Goal: Task Accomplishment & Management: Complete application form

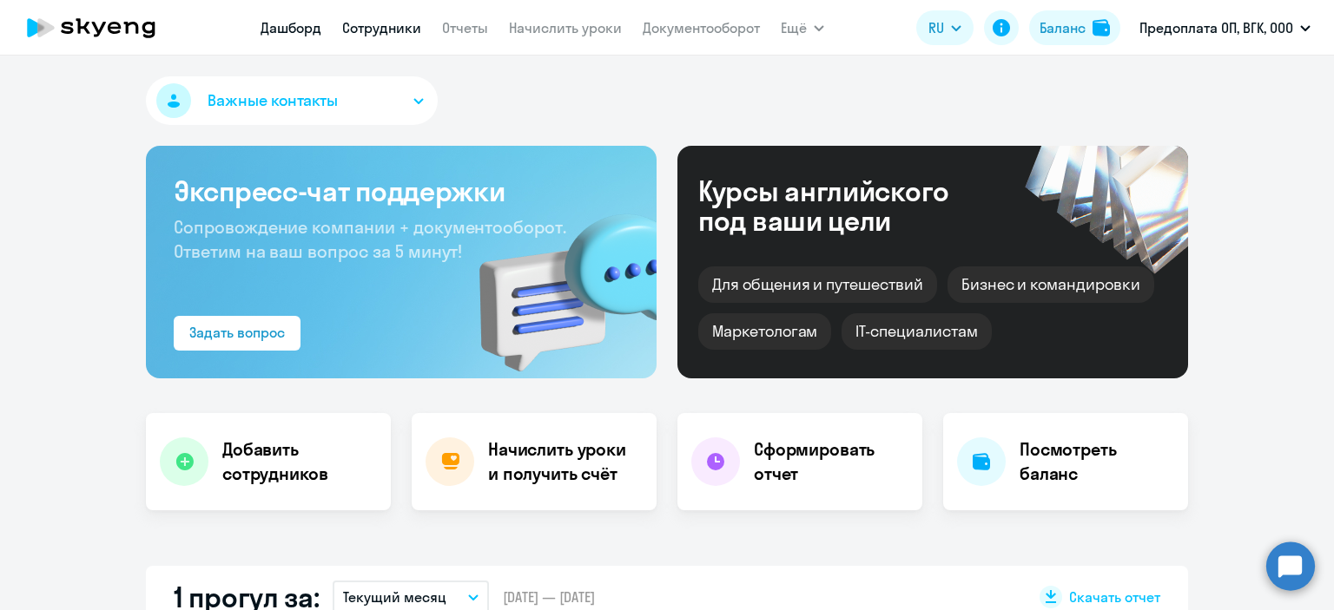
click at [390, 19] on link "Сотрудники" at bounding box center [381, 27] width 79 height 17
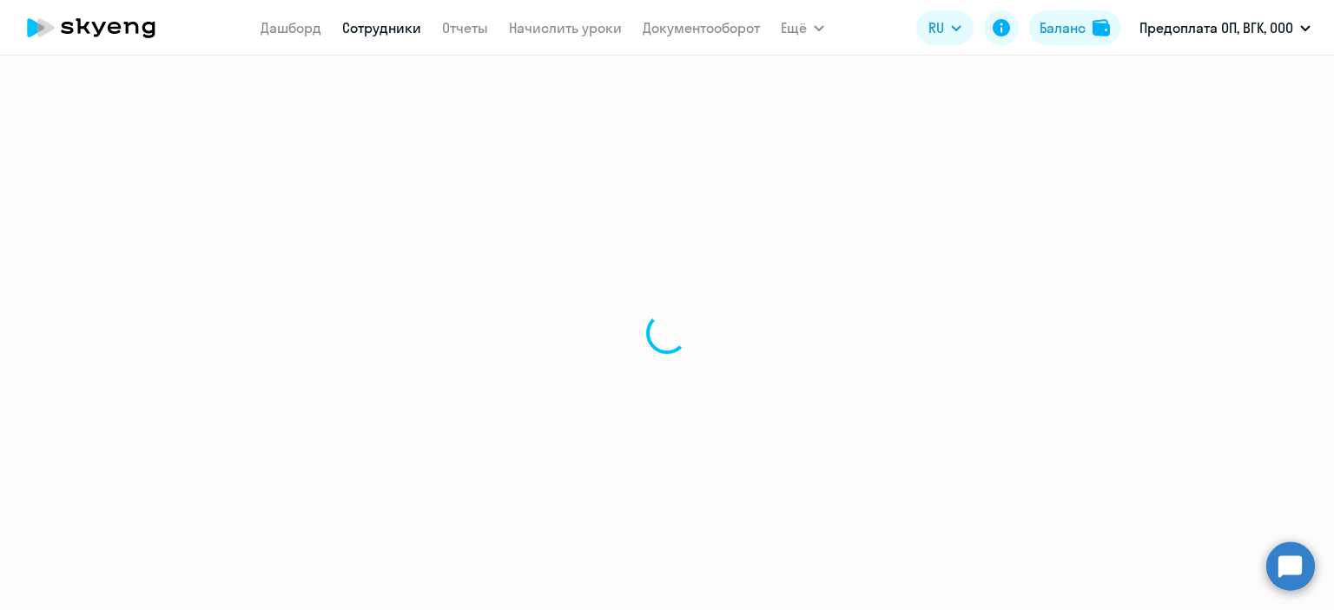
select select "30"
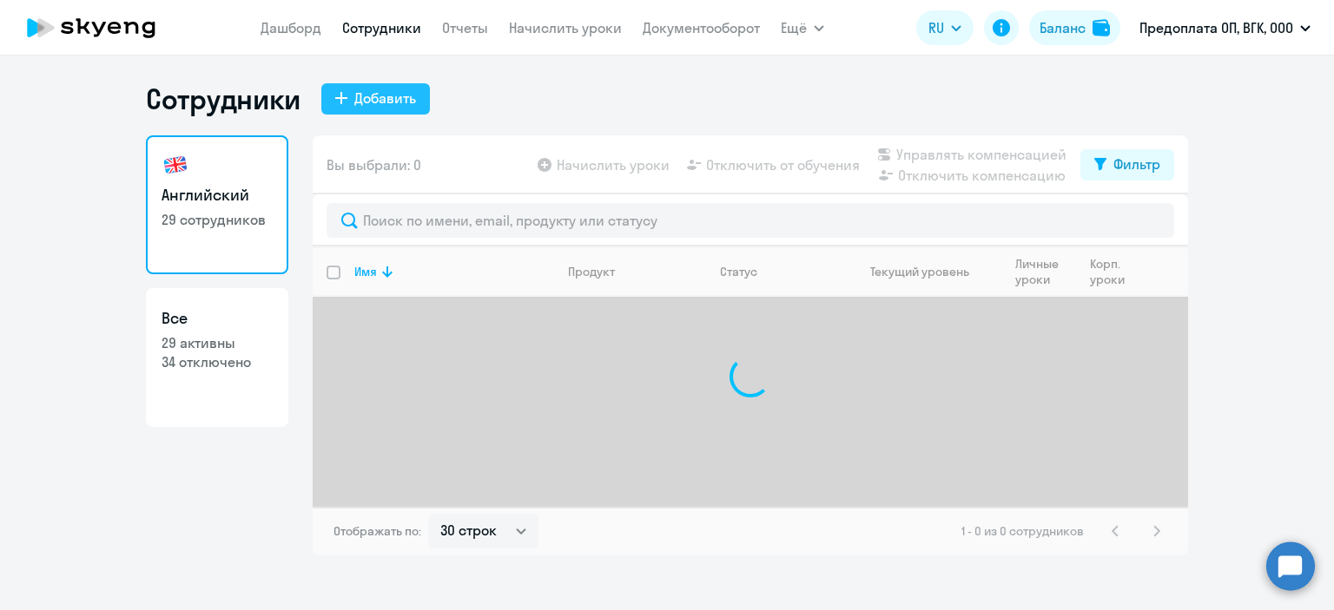
click at [368, 106] on div "Добавить" at bounding box center [385, 98] width 62 height 21
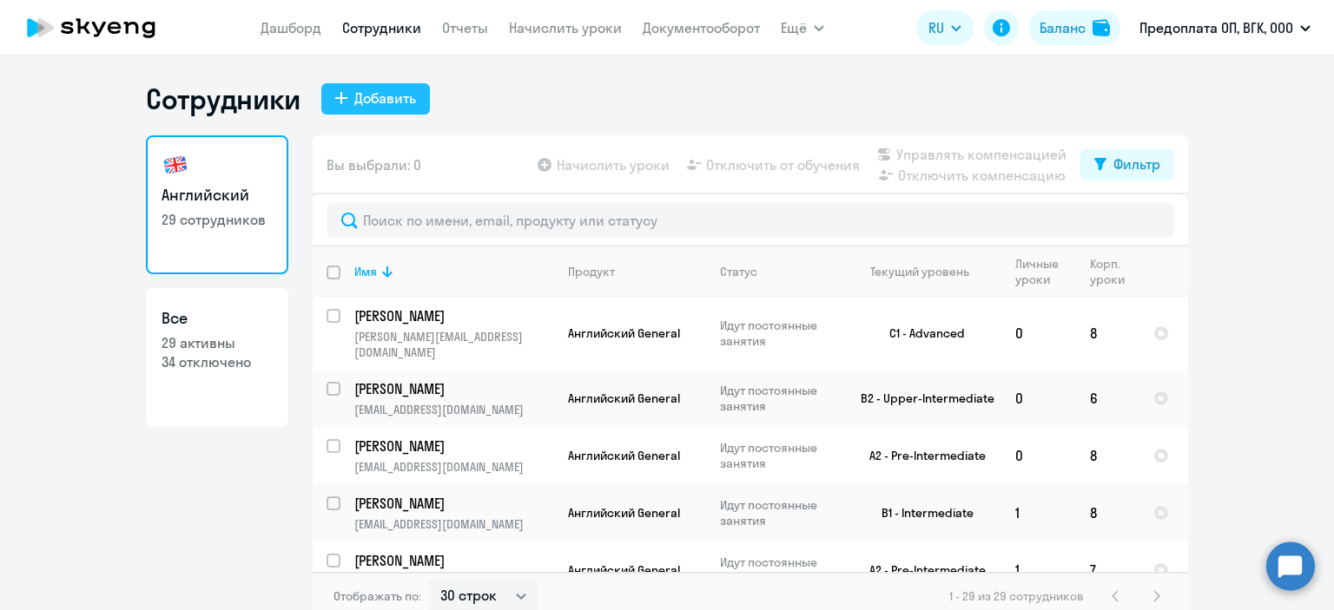
select select "english_adult_not_native_speaker"
select select "3"
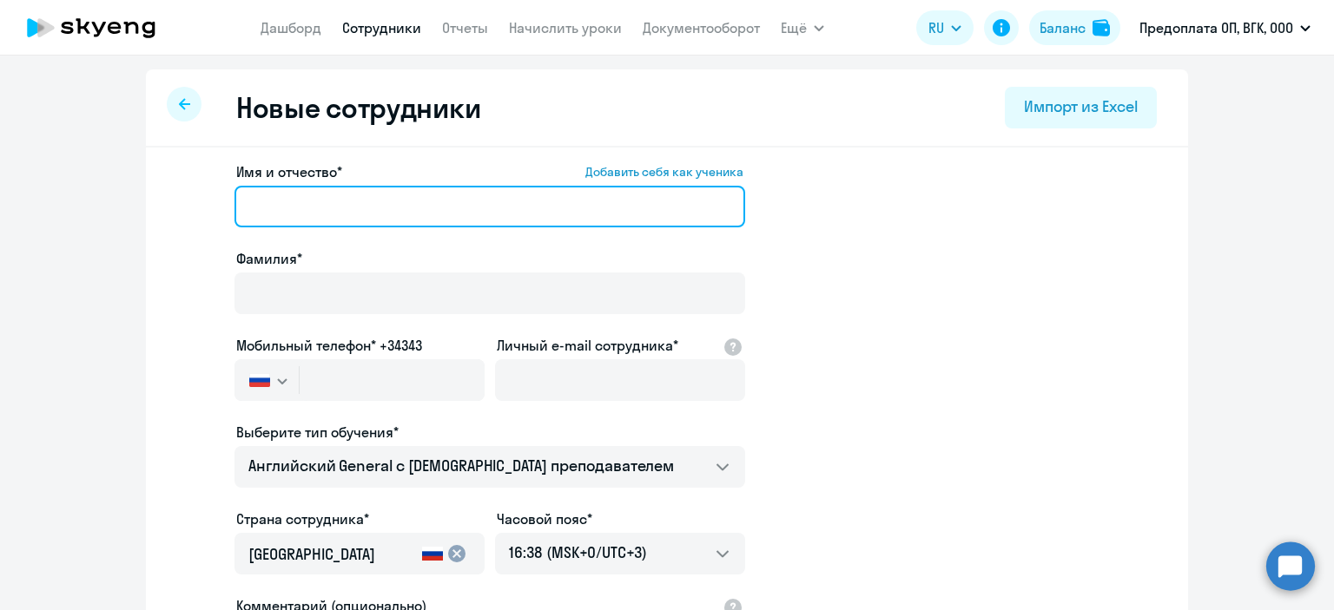
click at [350, 209] on input "Имя и отчество* Добавить себя как ученика" at bounding box center [489, 207] width 511 height 42
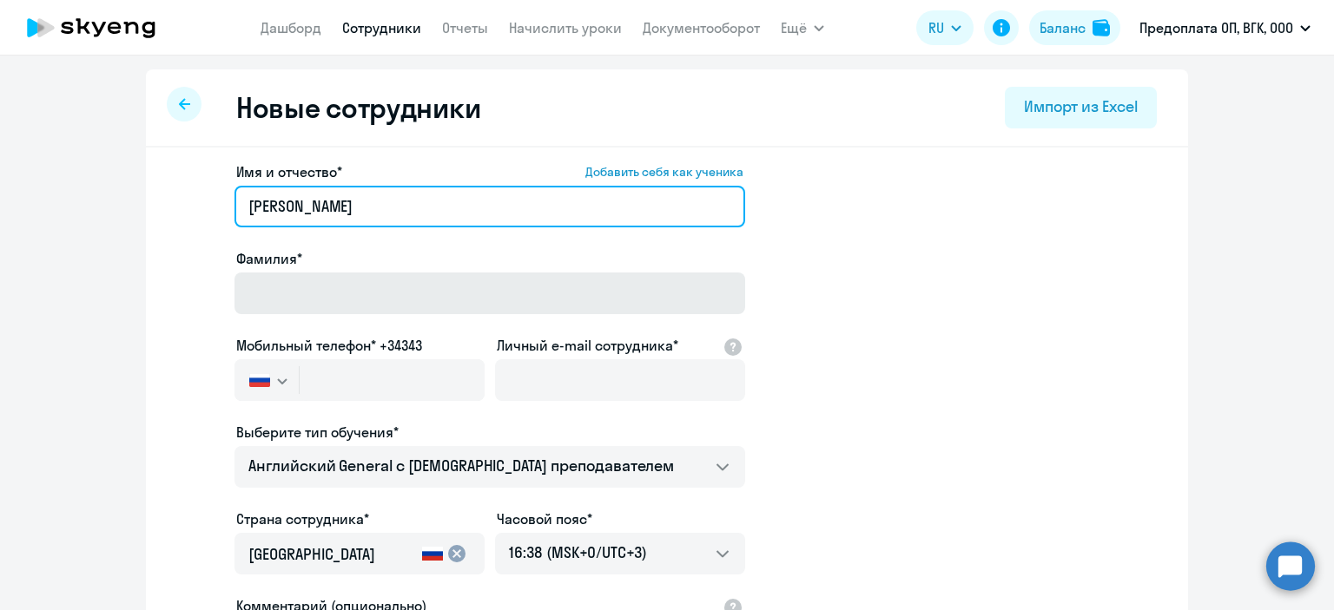
type input "[PERSON_NAME]"
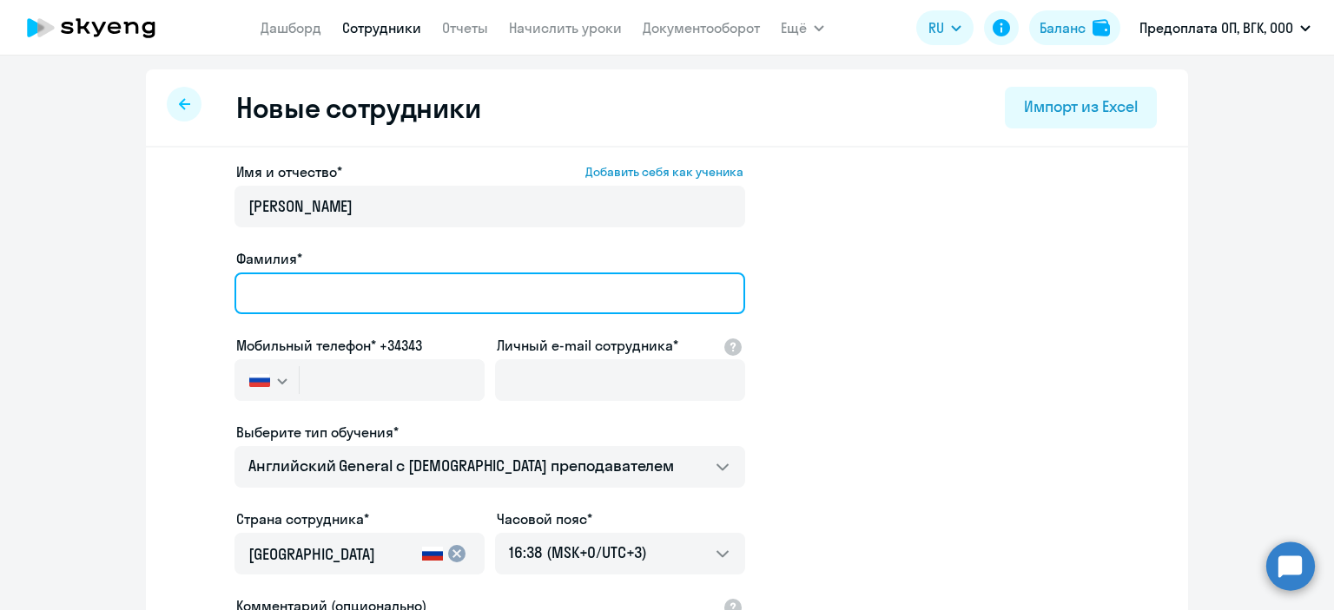
click at [267, 273] on input "Фамилия*" at bounding box center [489, 294] width 511 height 42
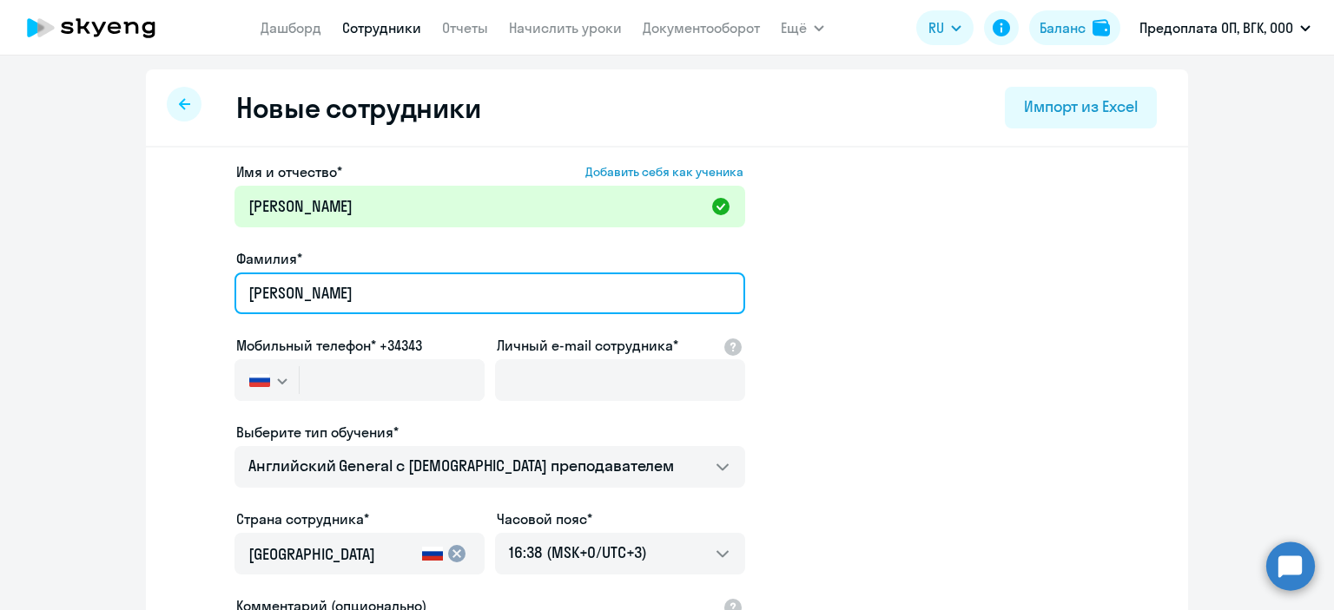
type input "[PERSON_NAME]"
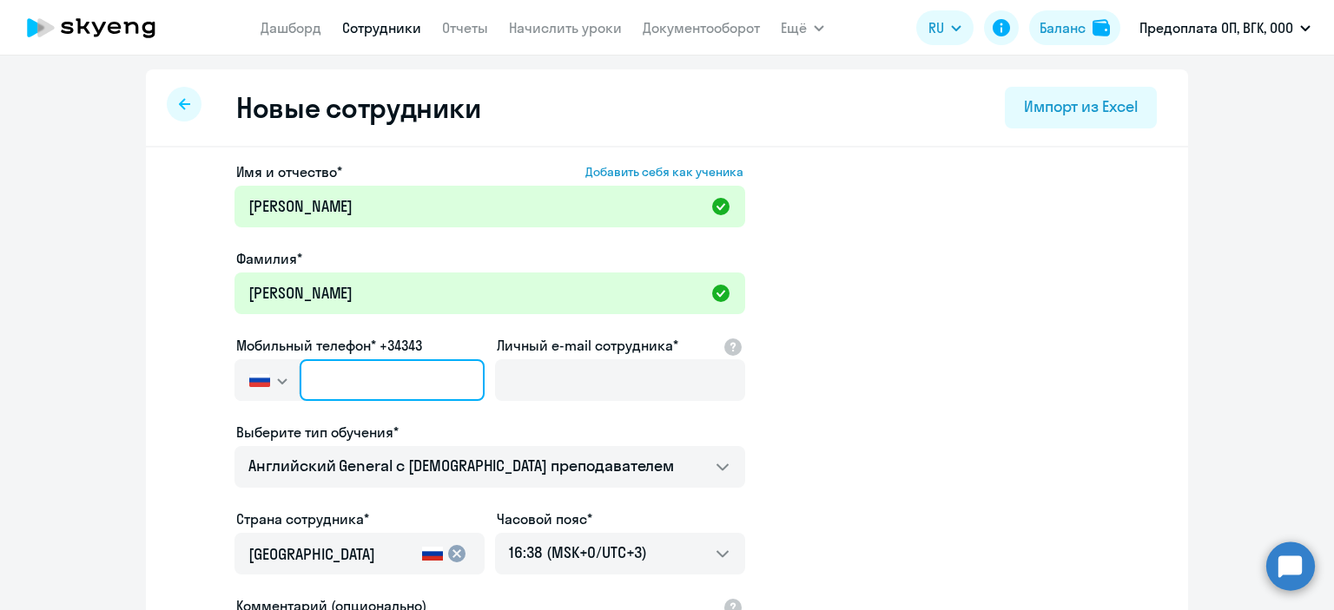
click at [362, 369] on input "text" at bounding box center [392, 380] width 185 height 42
paste input "[PHONE_NUMBER]"
type input "[PHONE_NUMBER]"
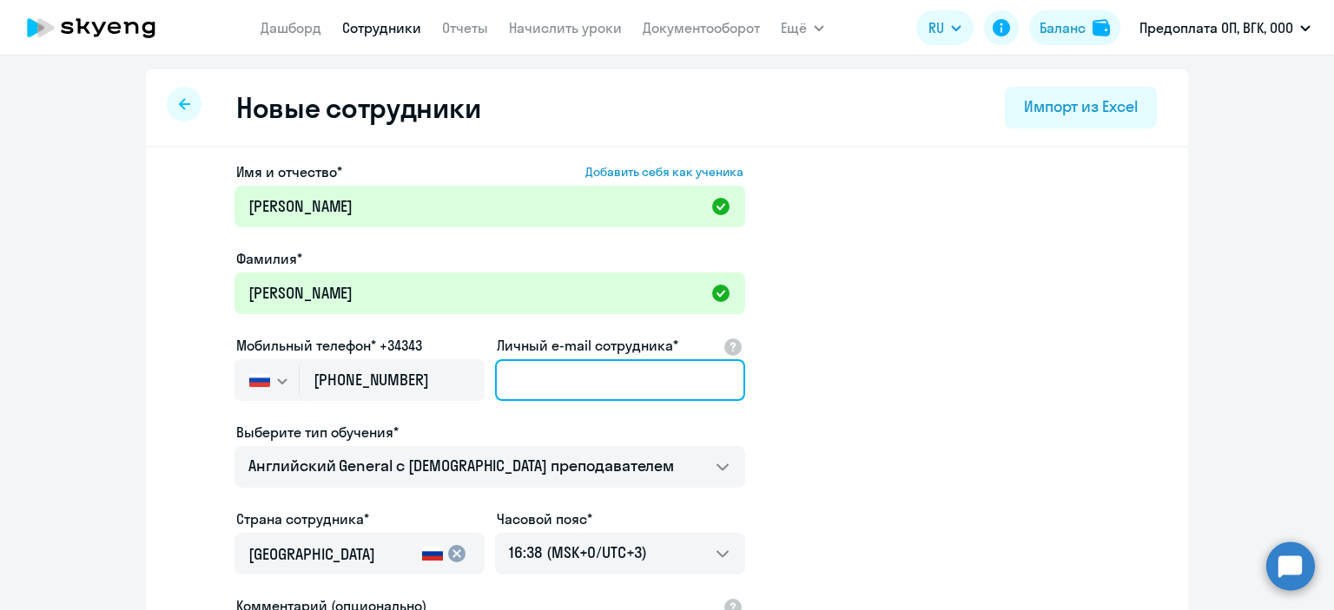
click at [591, 375] on input "Личный e-mail сотрудника*" at bounding box center [620, 380] width 250 height 42
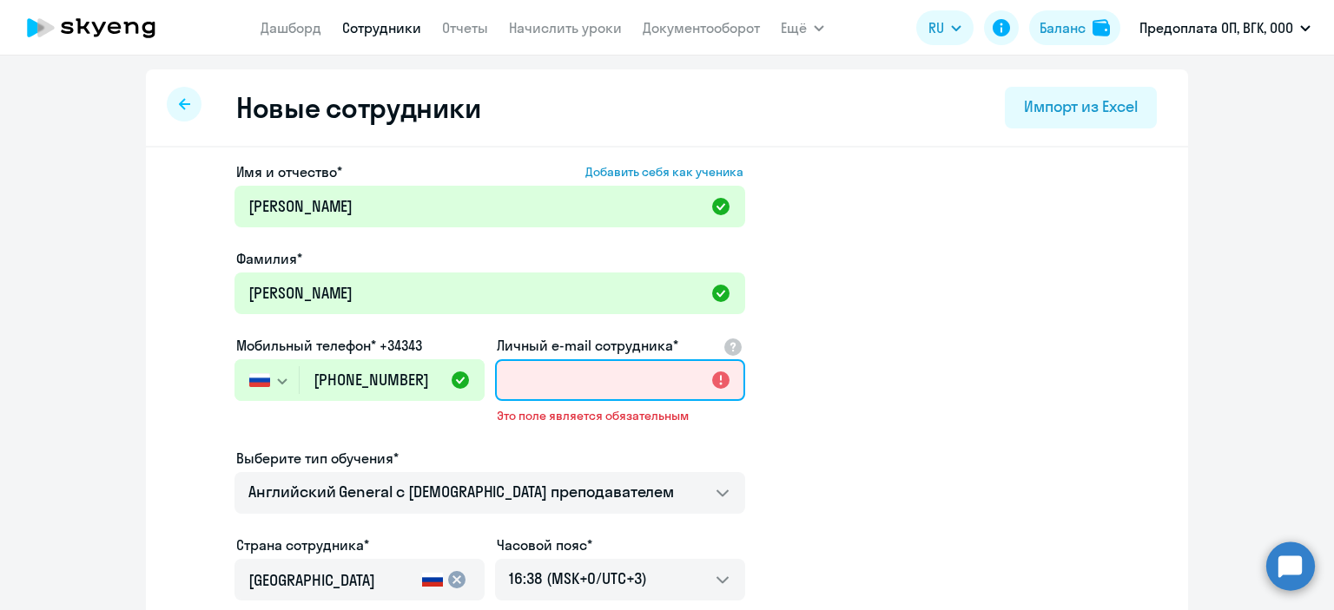
paste input "[EMAIL_ADDRESS][DOMAIN_NAME]"
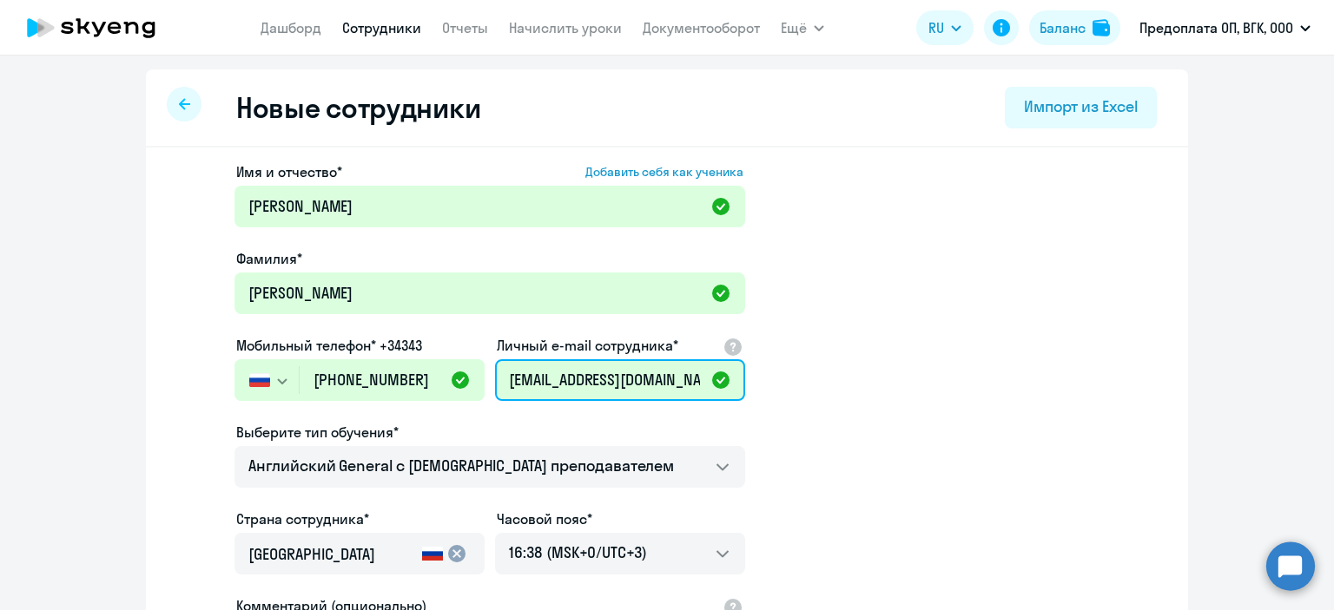
scroll to position [0, 23]
type input "[EMAIL_ADDRESS][DOMAIN_NAME]"
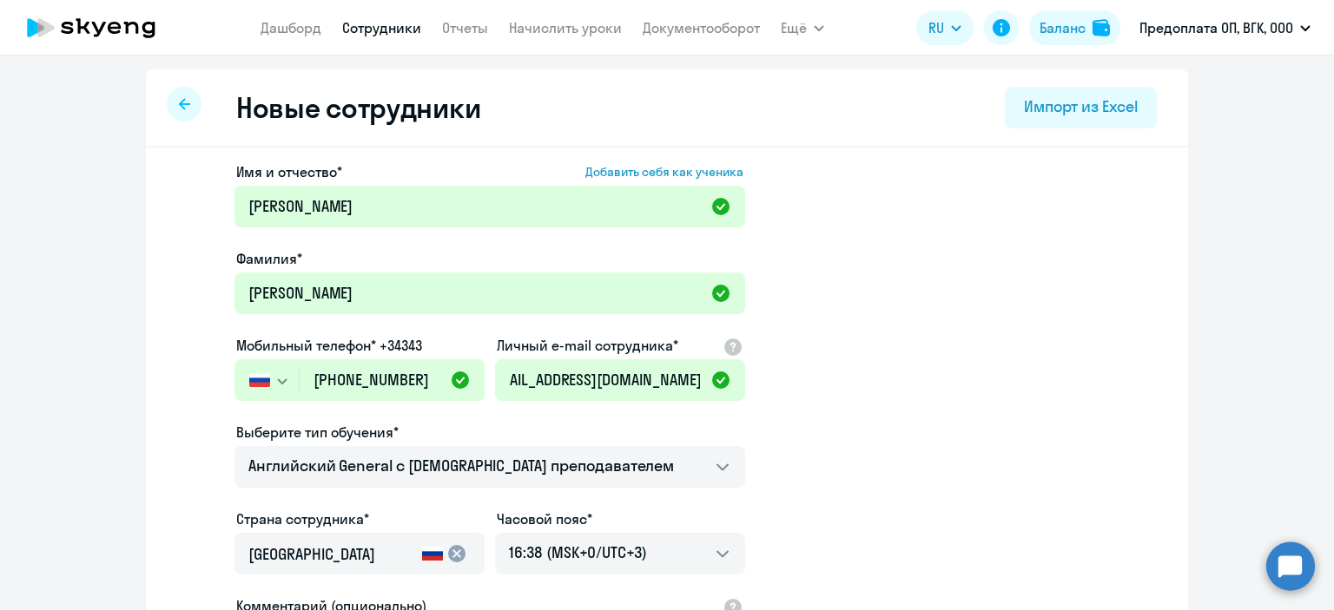
click at [910, 326] on app-new-student-form "Имя и отчество* Добавить себя как ученика [PERSON_NAME]* [PERSON_NAME] Мобильны…" at bounding box center [667, 471] width 986 height 619
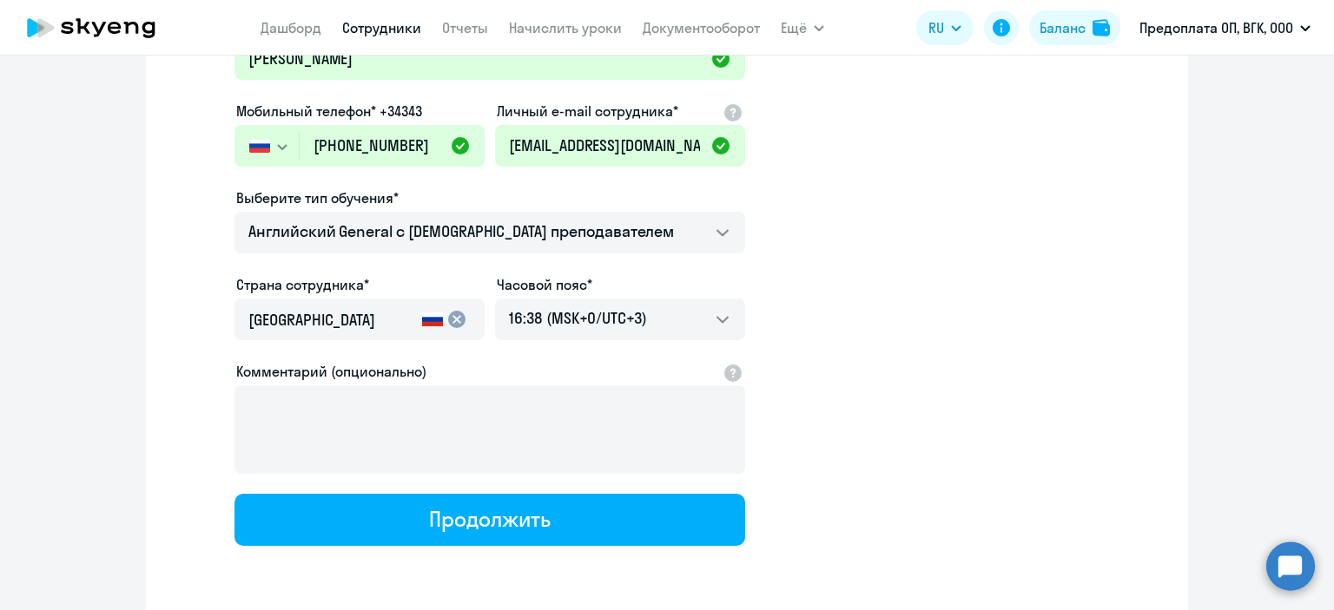
scroll to position [298, 0]
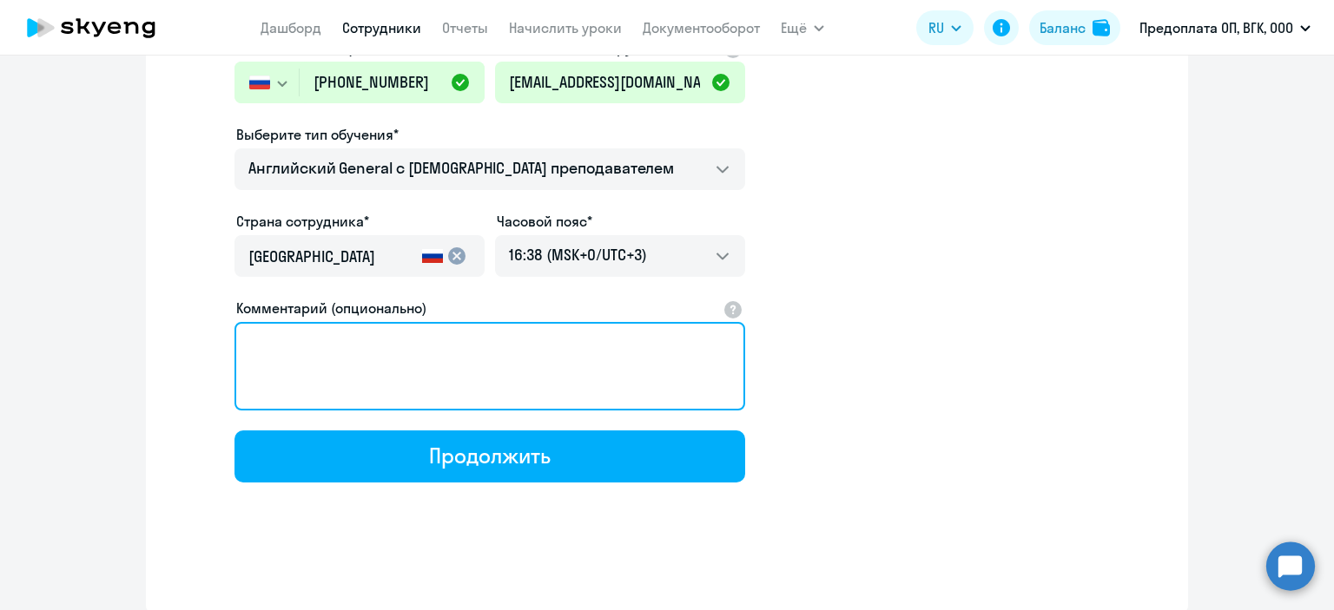
drag, startPoint x: 504, startPoint y: 340, endPoint x: 498, endPoint y: 350, distance: 11.3
click at [501, 343] on textarea "Комментарий (опционально)" at bounding box center [489, 366] width 511 height 89
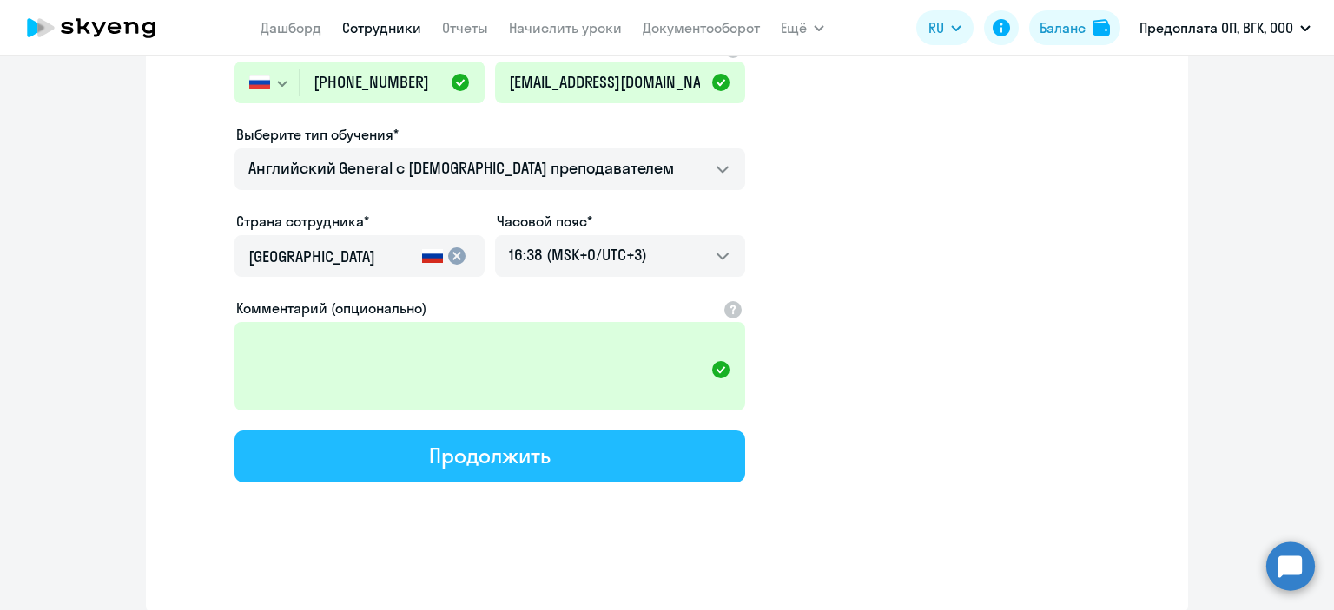
click at [603, 458] on button "Продолжить" at bounding box center [489, 457] width 511 height 52
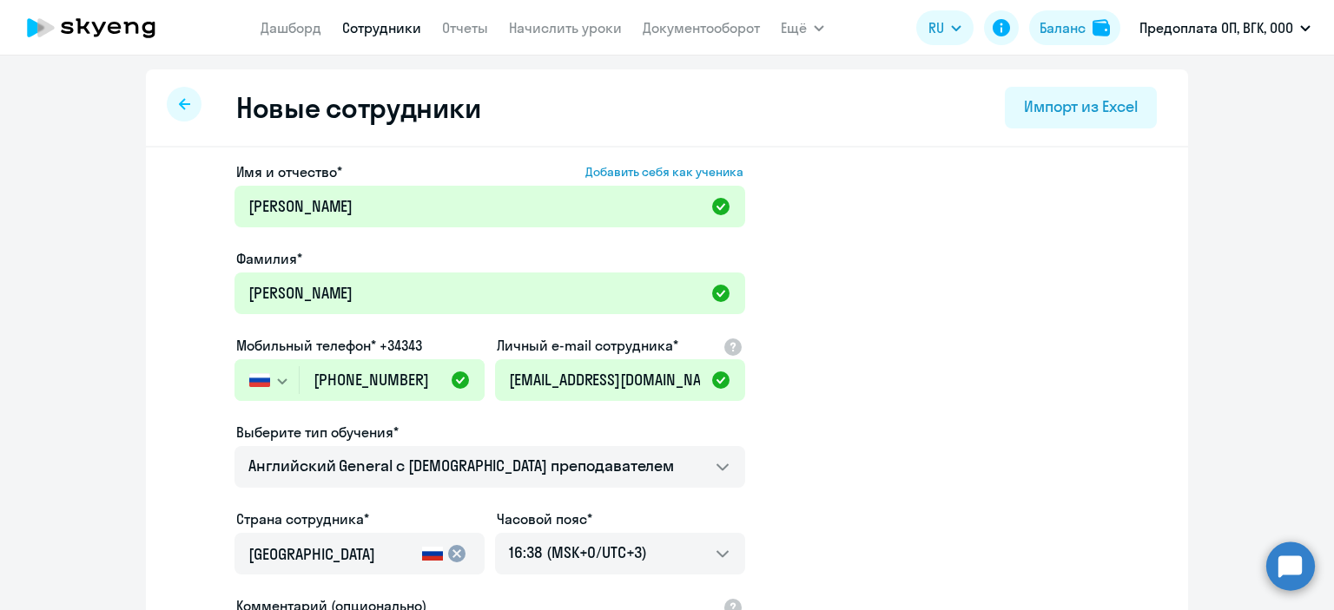
select select "english_adult_not_native_speaker"
select select "3"
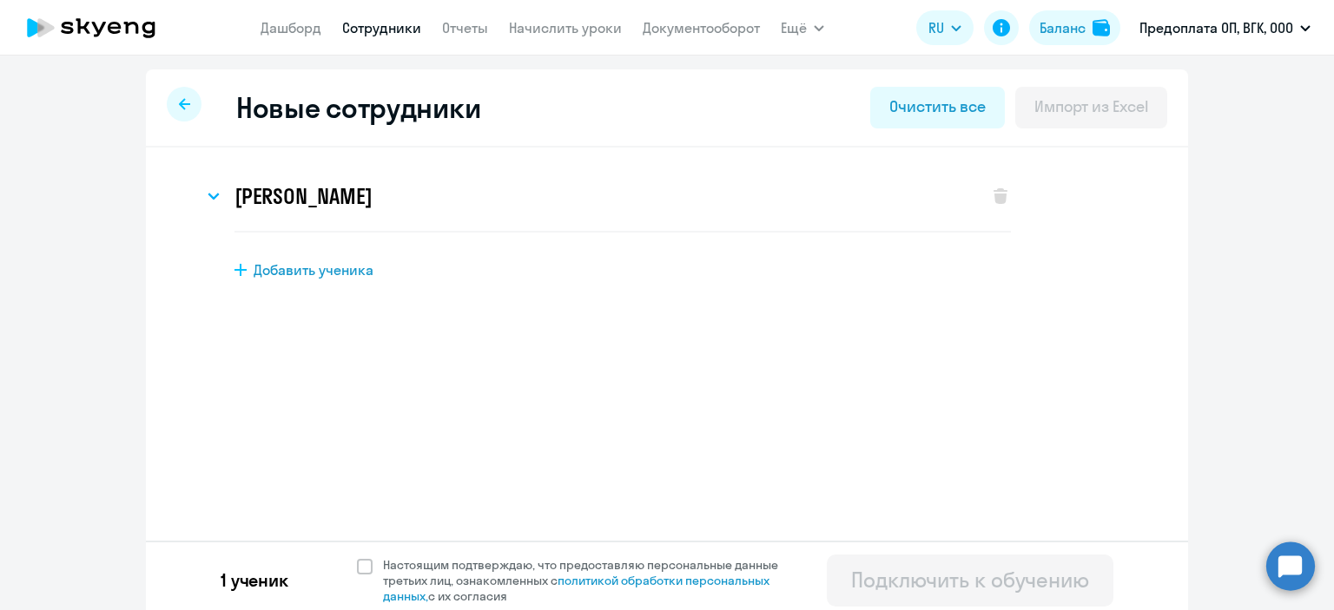
scroll to position [0, 0]
click at [208, 195] on icon at bounding box center [214, 196] width 12 height 7
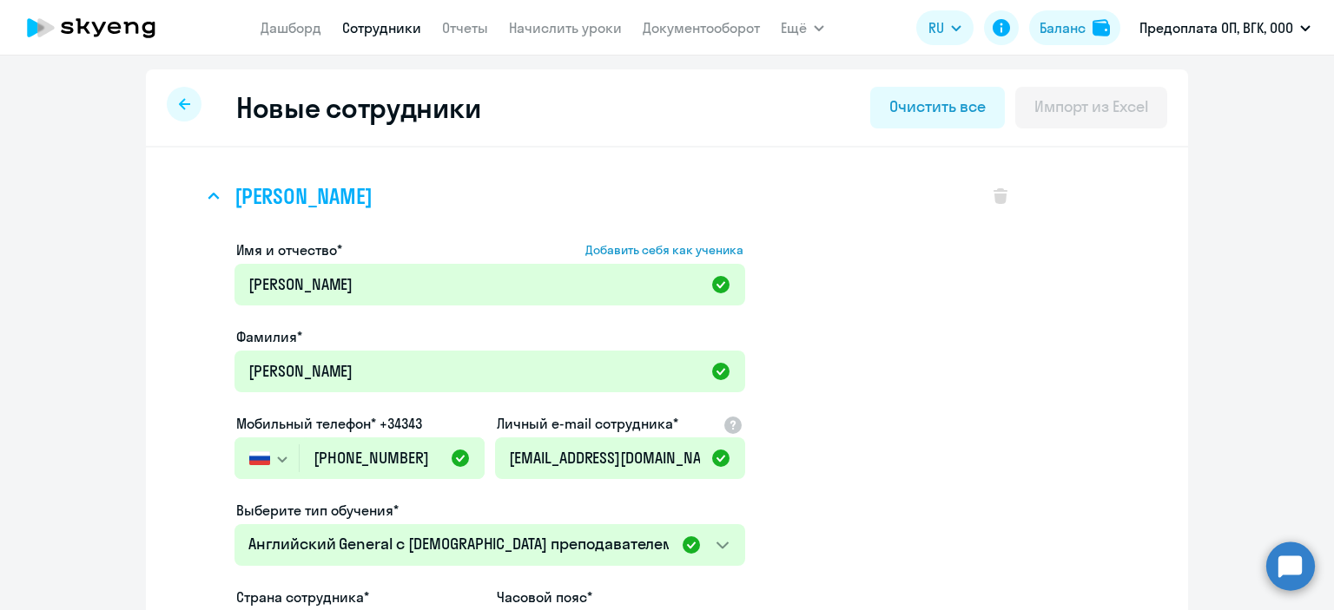
click at [208, 194] on icon at bounding box center [214, 196] width 12 height 7
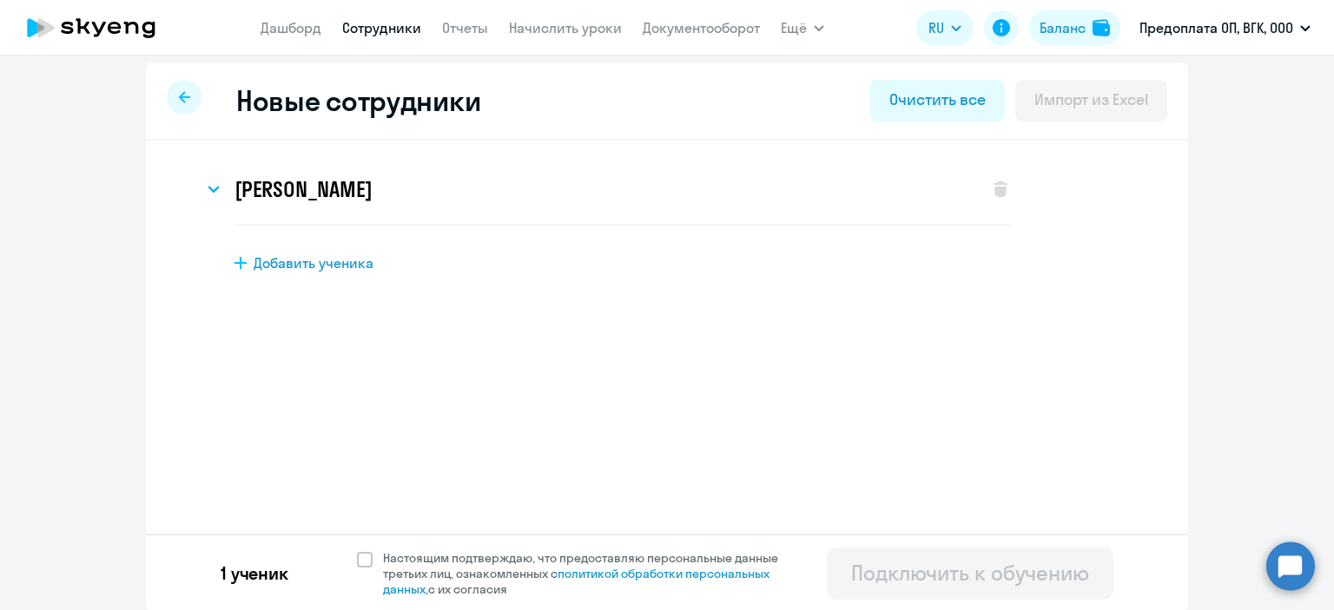
scroll to position [8, 0]
click at [373, 564] on span "Настоящим подтверждаю, что предоставляю персональные данные третьих лиц, ознако…" at bounding box center [586, 573] width 426 height 47
click at [357, 550] on input "Настоящим подтверждаю, что предоставляю персональные данные третьих лиц, ознако…" at bounding box center [356, 549] width 1 height 1
checkbox input "true"
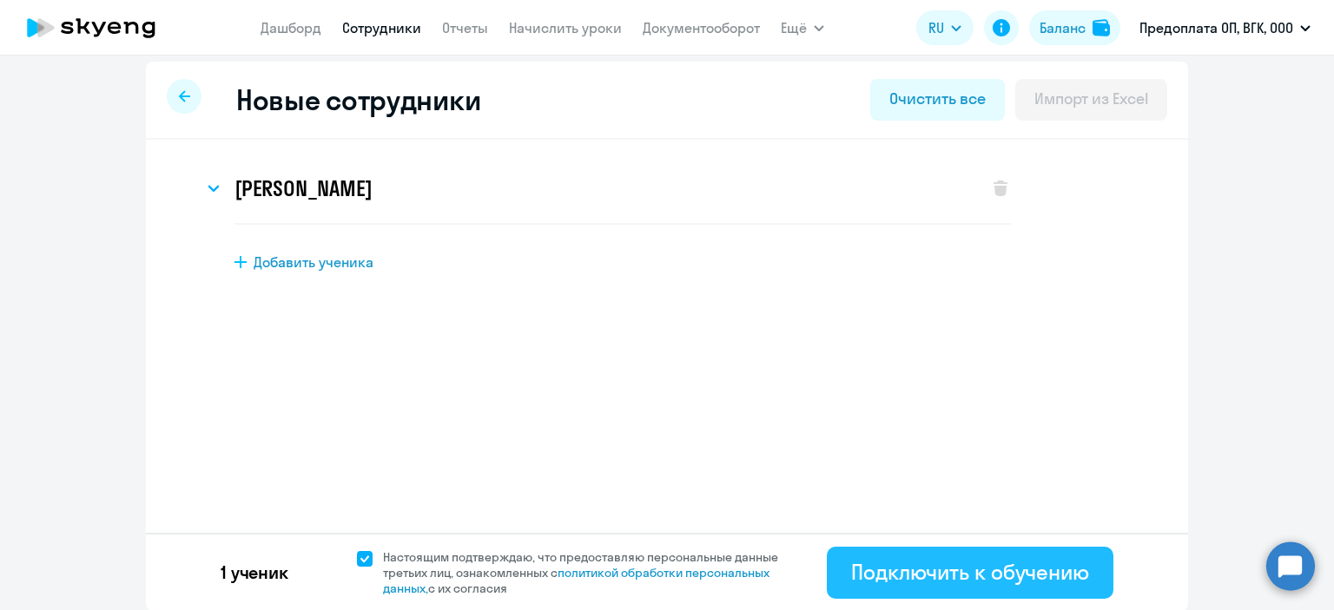
click at [924, 567] on div "Подключить к обучению" at bounding box center [970, 572] width 238 height 28
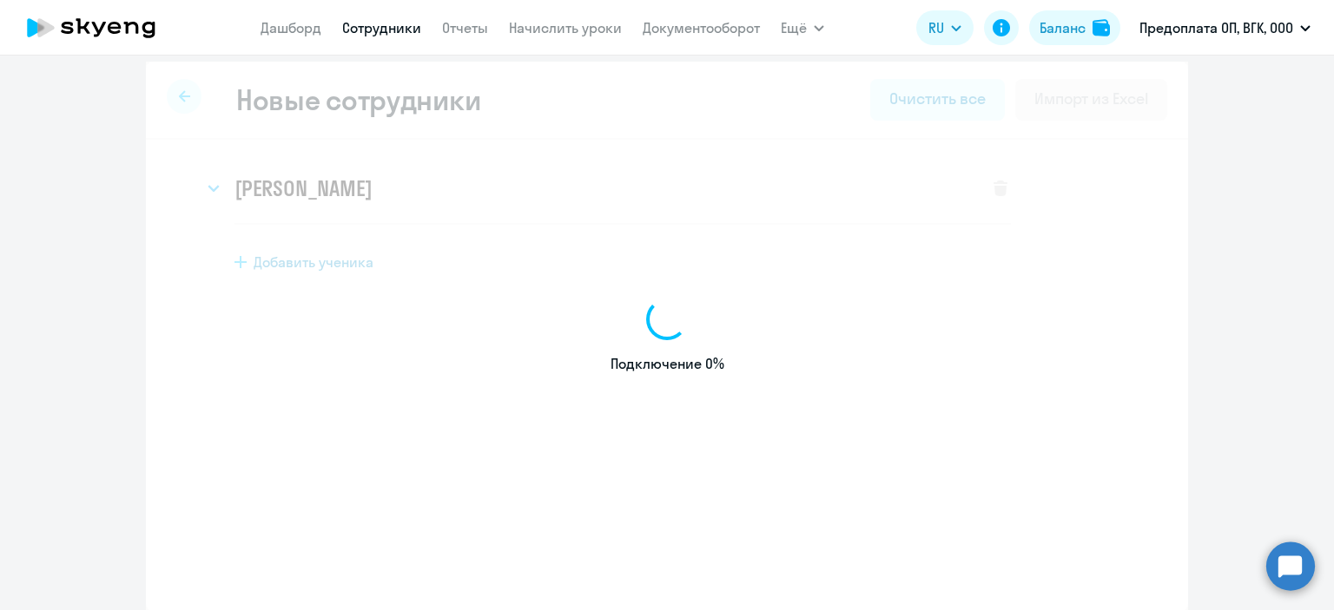
select select "english_adult_not_native_speaker"
select select "3"
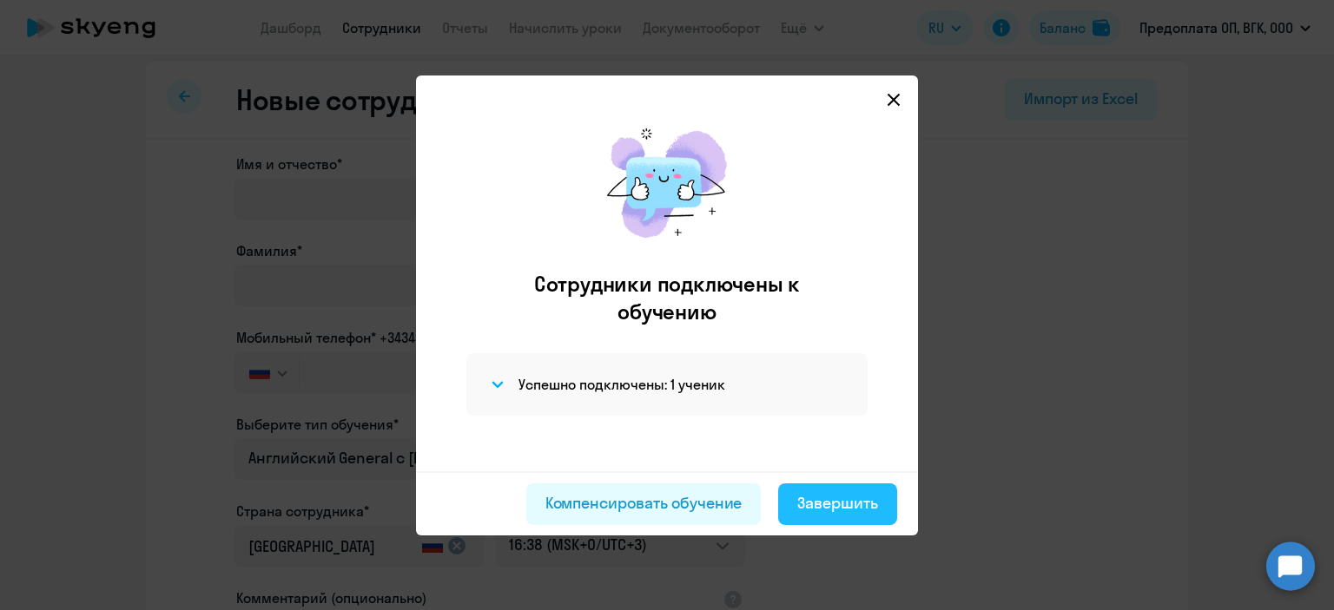
click at [804, 499] on div "Завершить" at bounding box center [837, 503] width 81 height 23
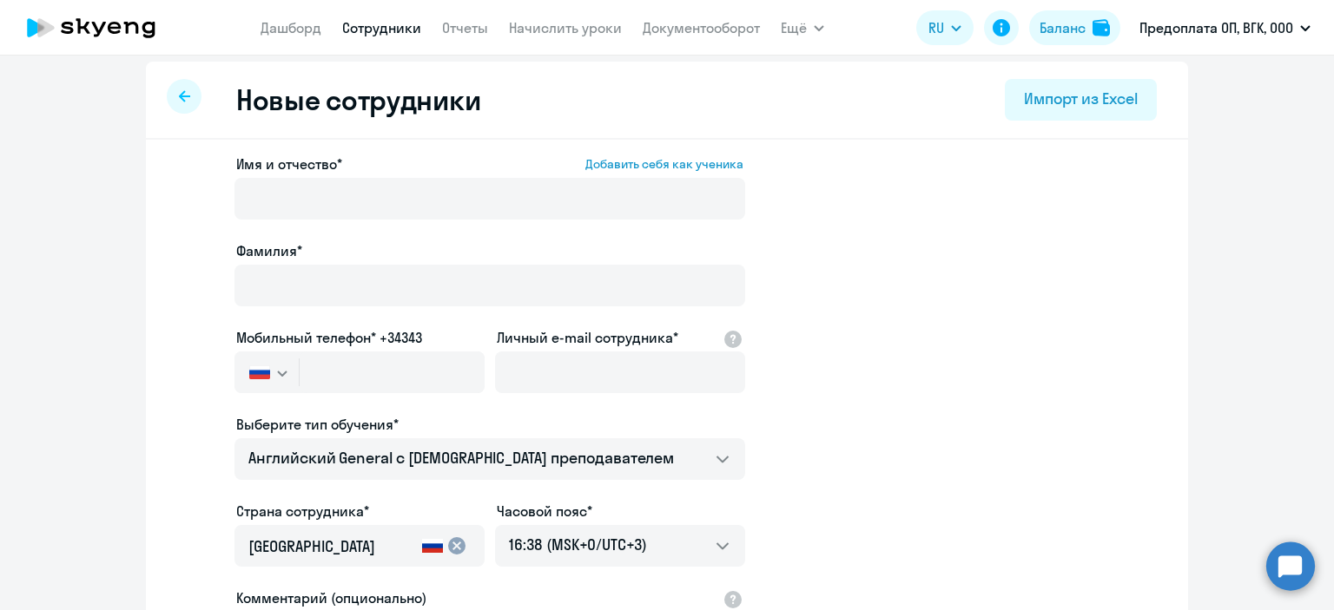
select select "30"
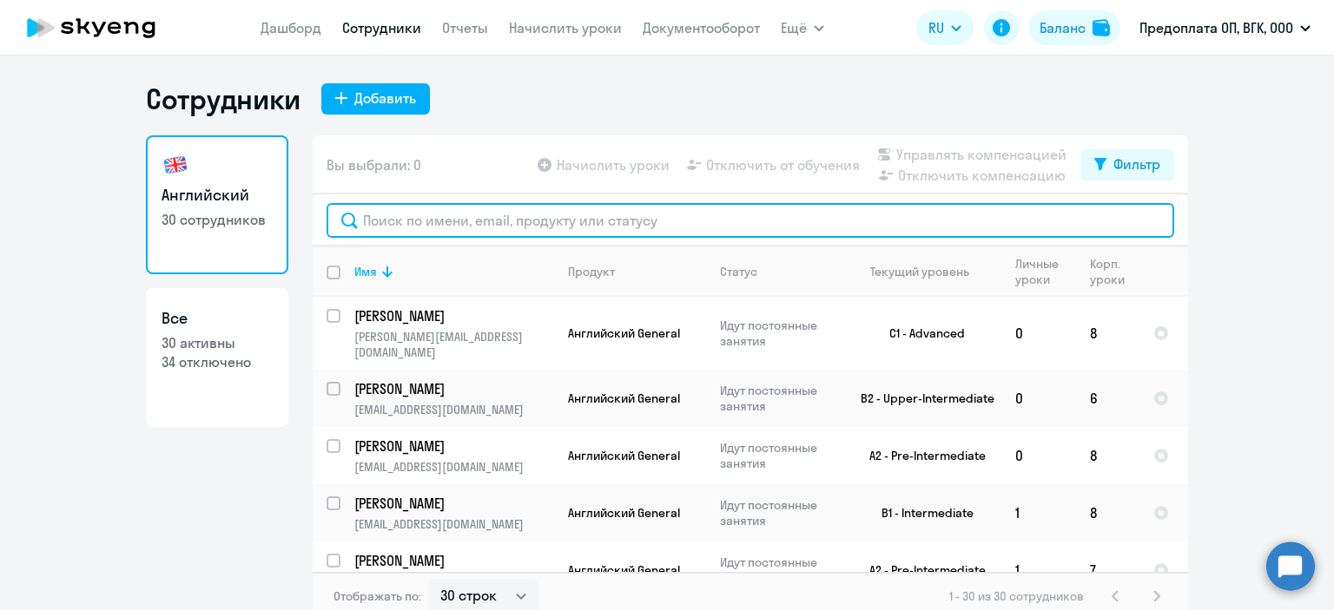
click at [502, 229] on input "text" at bounding box center [749, 220] width 847 height 35
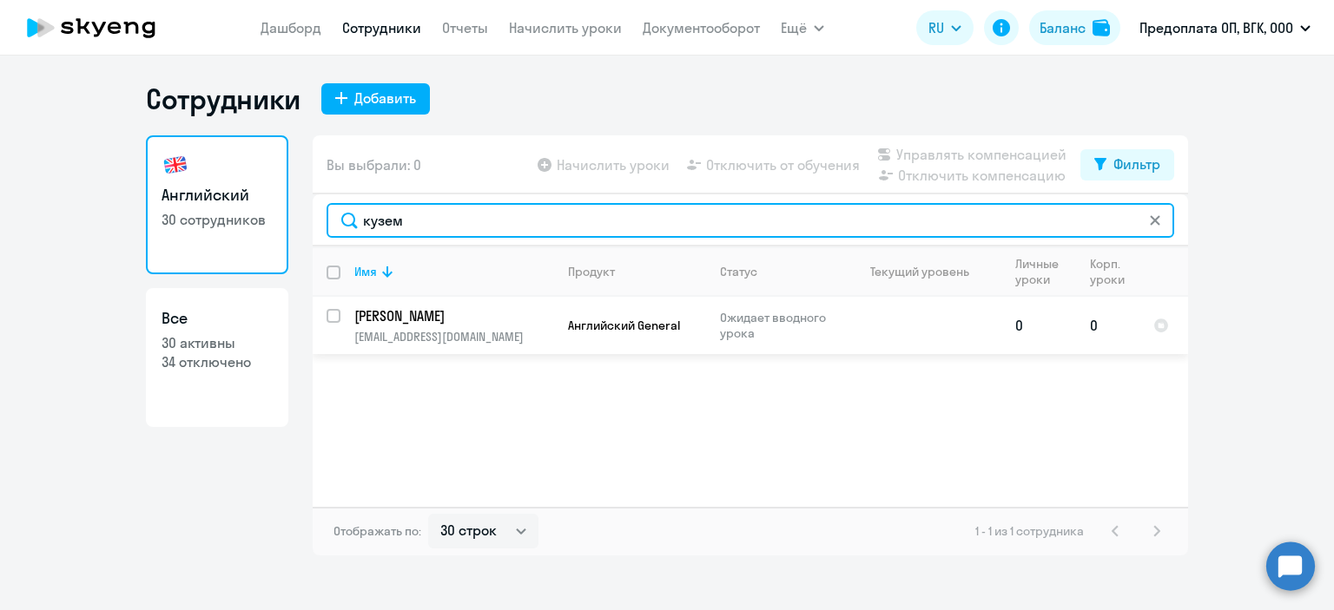
type input "кузем"
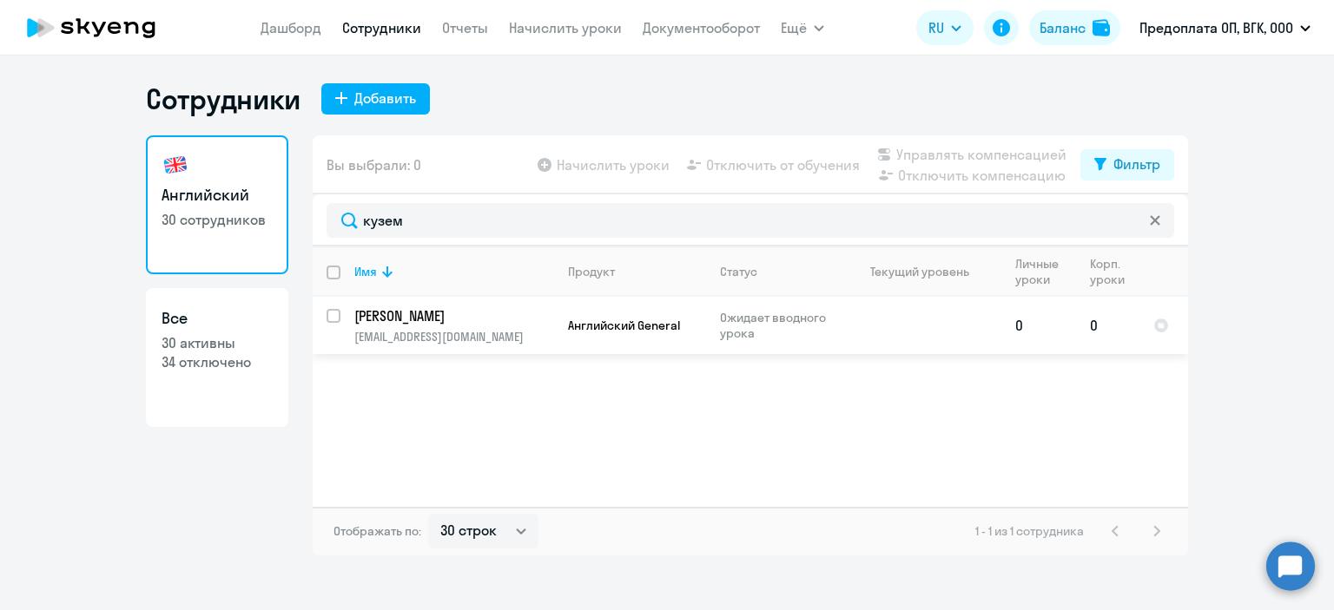
click at [327, 314] on input "select row 42999833" at bounding box center [343, 326] width 35 height 35
checkbox input "true"
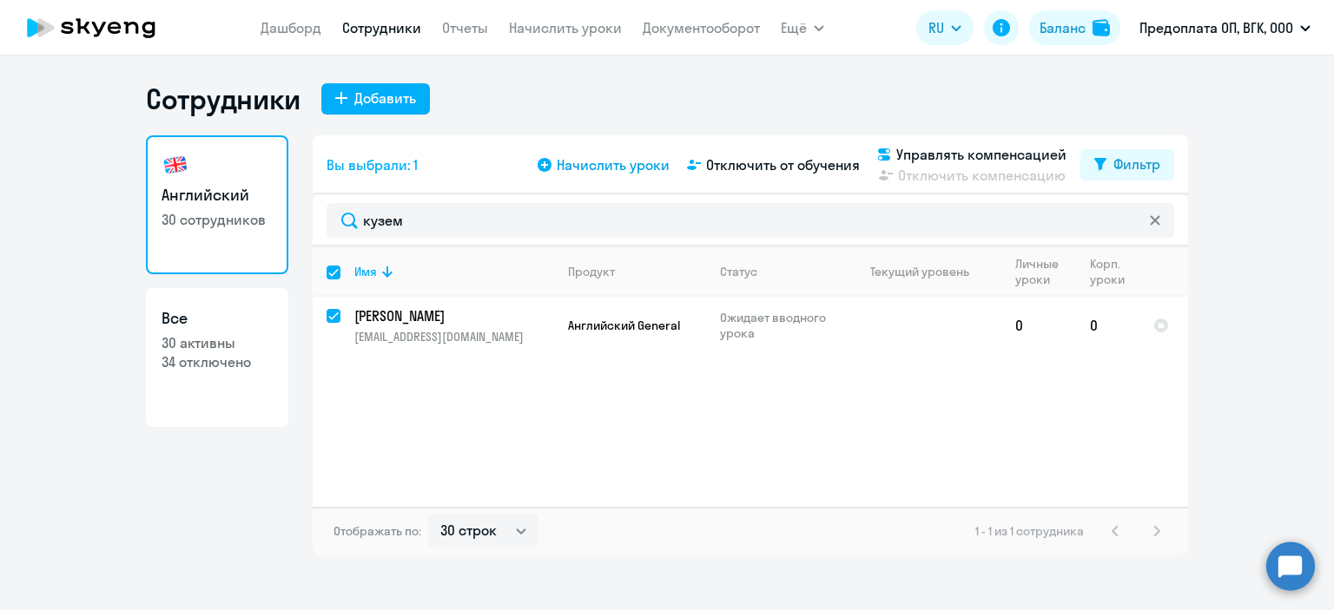
click at [584, 171] on span "Начислить уроки" at bounding box center [613, 165] width 113 height 21
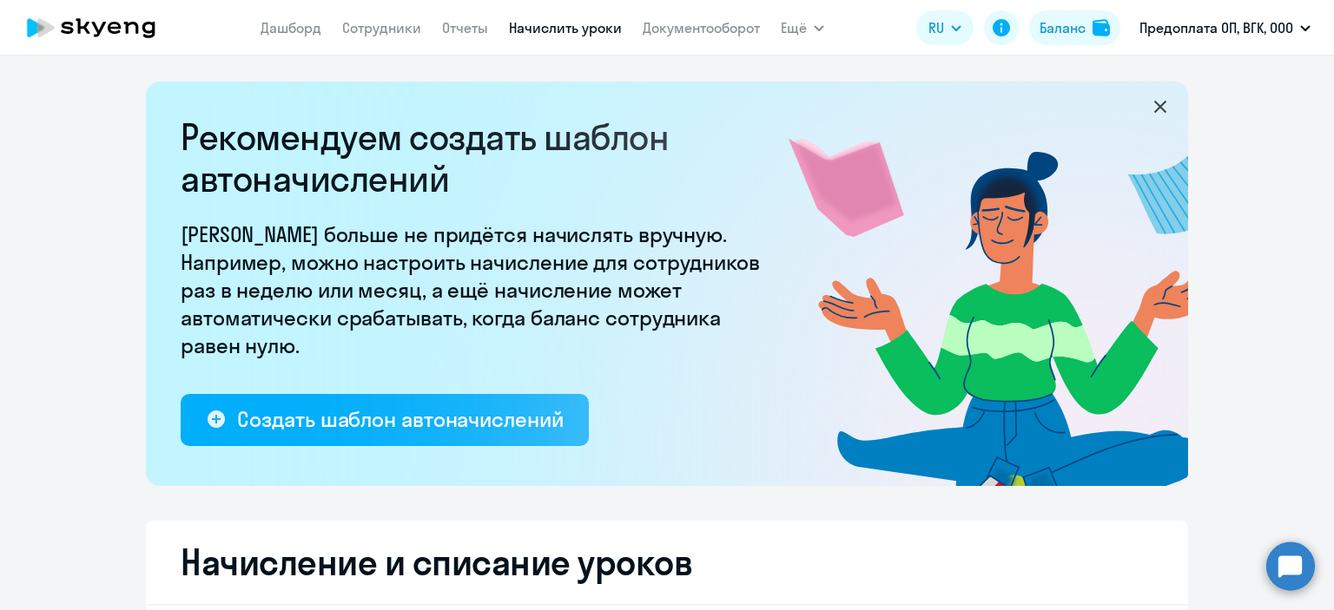
select select "10"
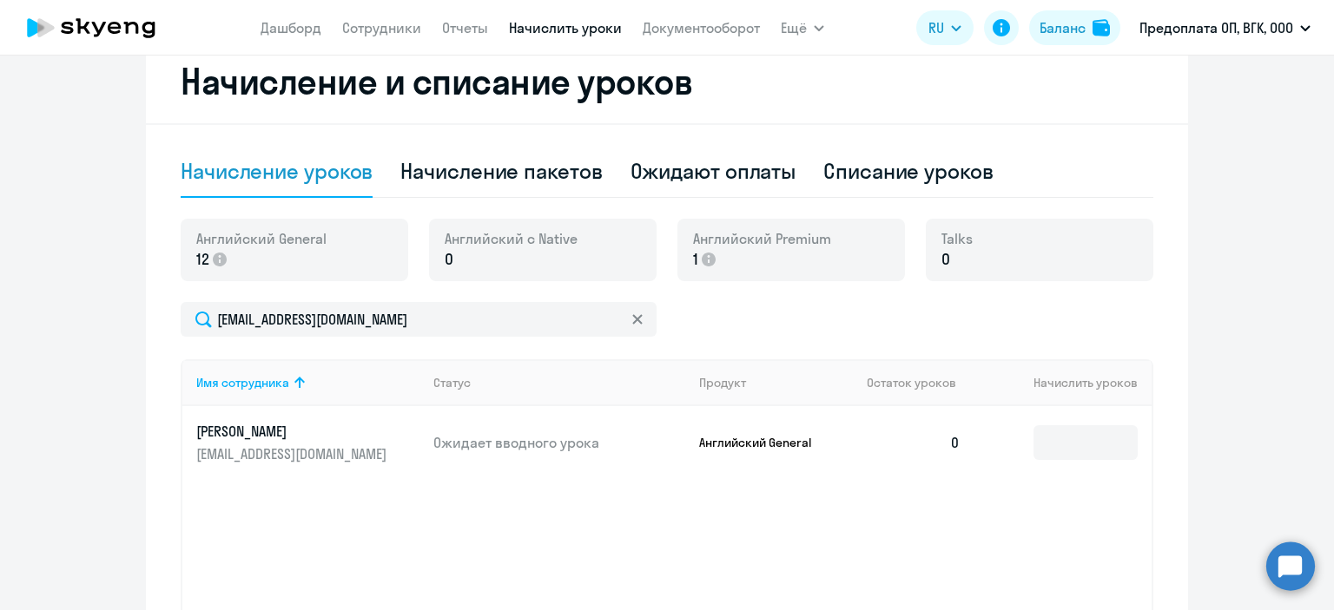
scroll to position [608, 0]
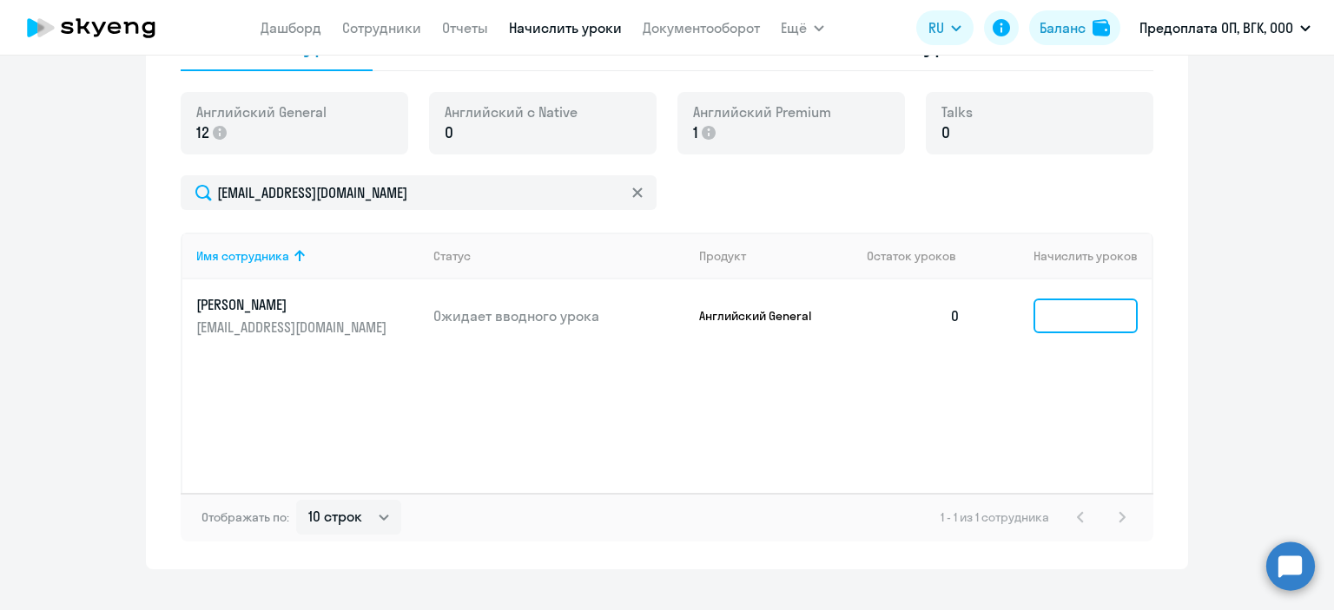
click at [1045, 309] on input at bounding box center [1085, 316] width 104 height 35
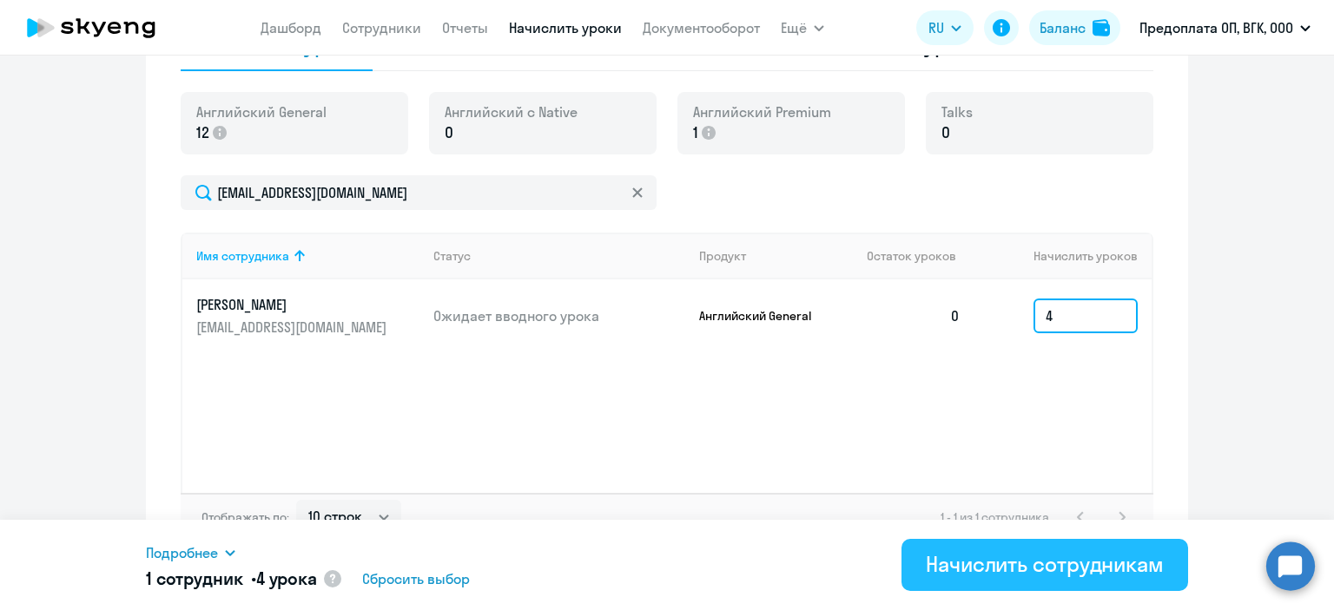
type input "4"
click at [1035, 564] on div "Начислить сотрудникам" at bounding box center [1045, 565] width 238 height 28
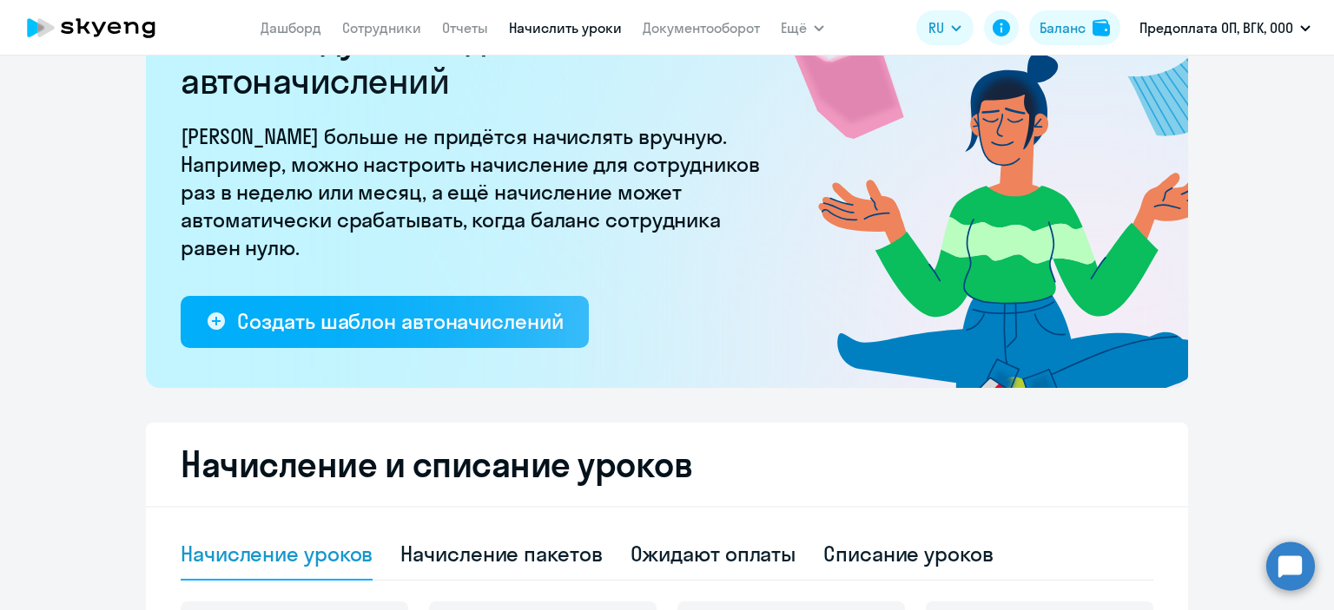
scroll to position [0, 0]
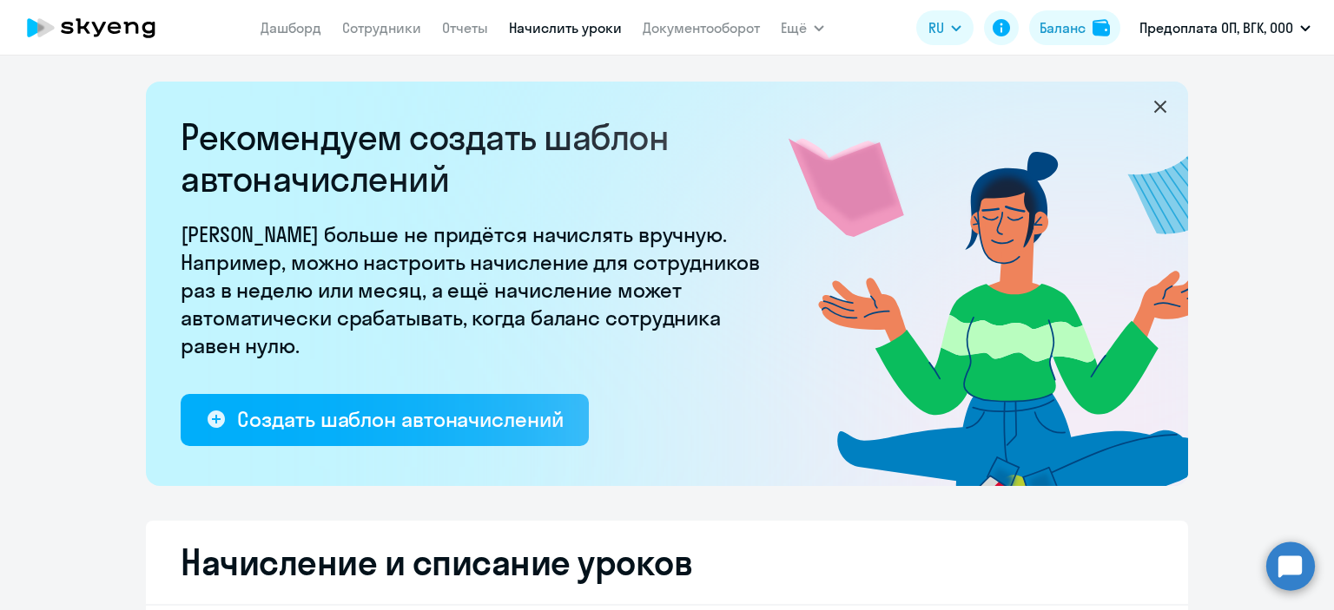
click at [116, 20] on icon at bounding box center [91, 27] width 153 height 43
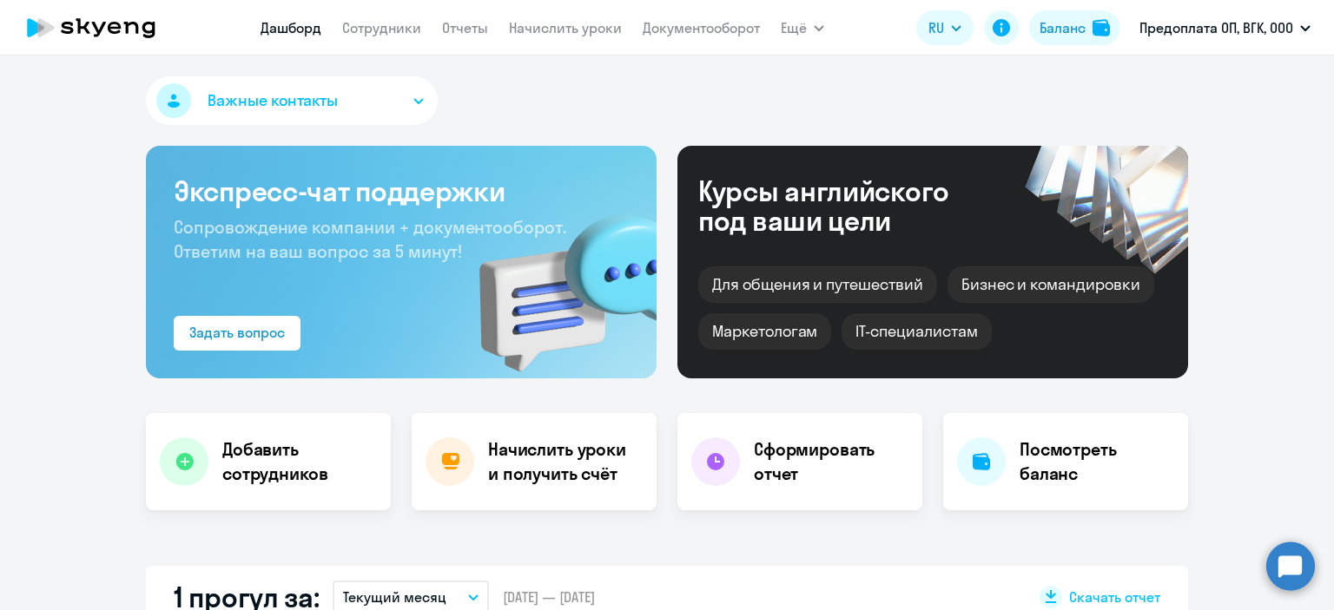
select select "30"
